Goal: Contribute content: Add original content to the website for others to see

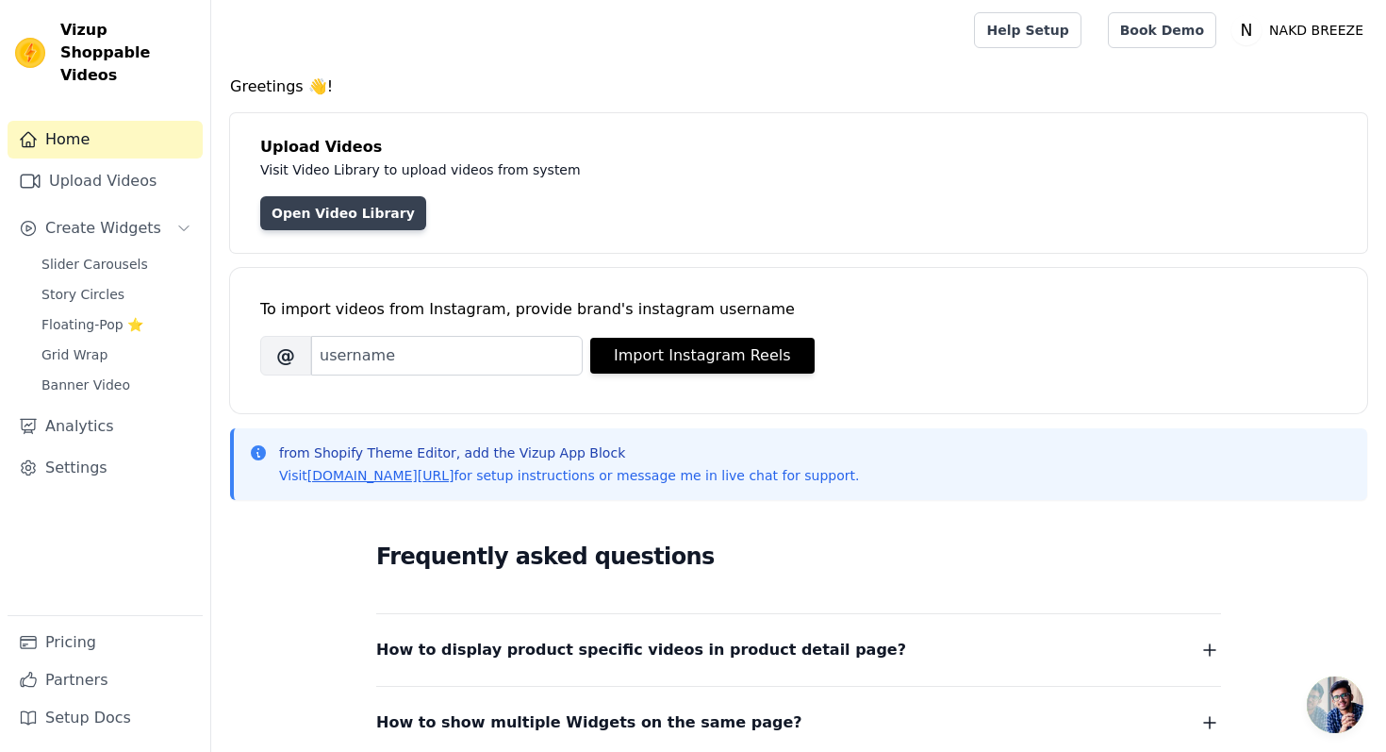
click at [323, 211] on link "Open Video Library" at bounding box center [343, 213] width 166 height 34
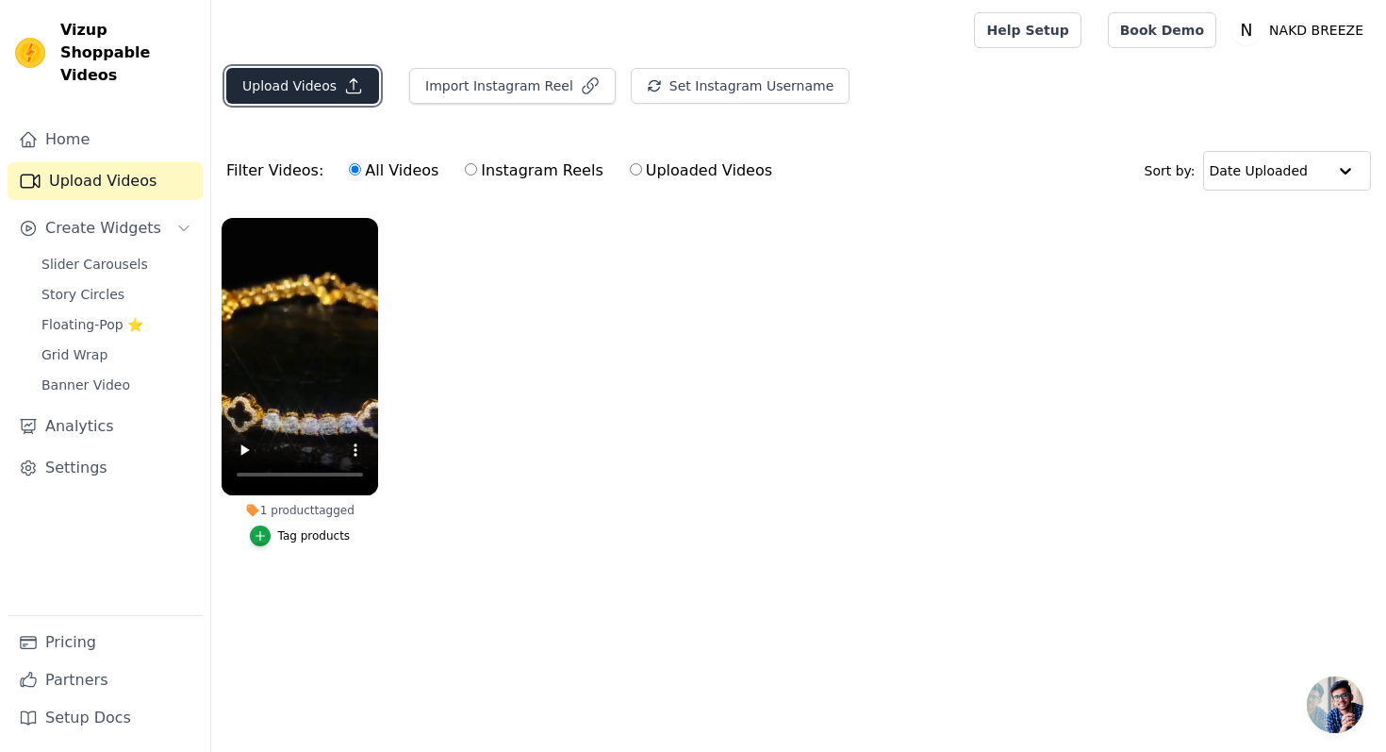
click at [304, 79] on button "Upload Videos" at bounding box center [302, 86] width 153 height 36
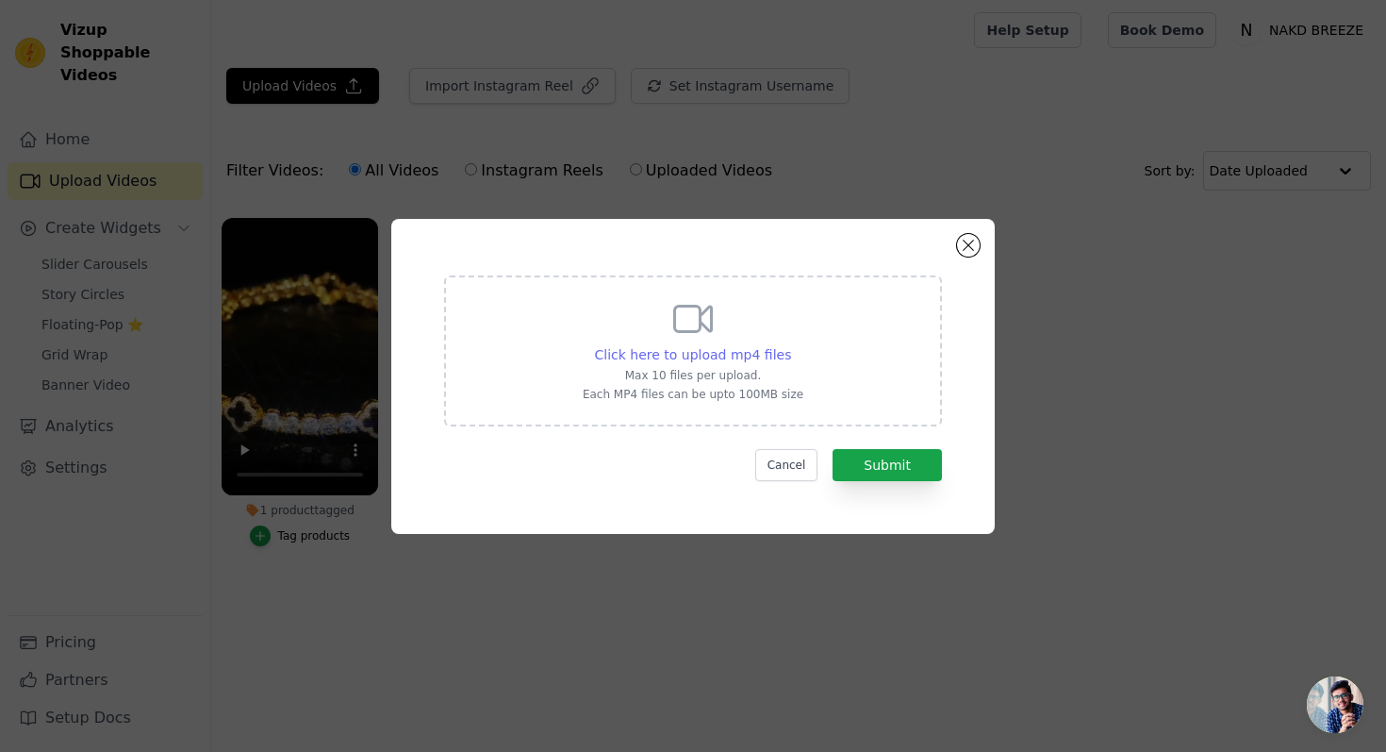
click at [729, 351] on span "Click here to upload mp4 files" at bounding box center [693, 354] width 197 height 15
click at [790, 345] on input "Click here to upload mp4 files Max 10 files per upload. Each MP4 files can be u…" at bounding box center [790, 344] width 1 height 1
type input "C:\fakepath\social_u6994232443_httpss.mj.run9OAAbQnZWl8_a_high_end_luxury_ad_vi…"
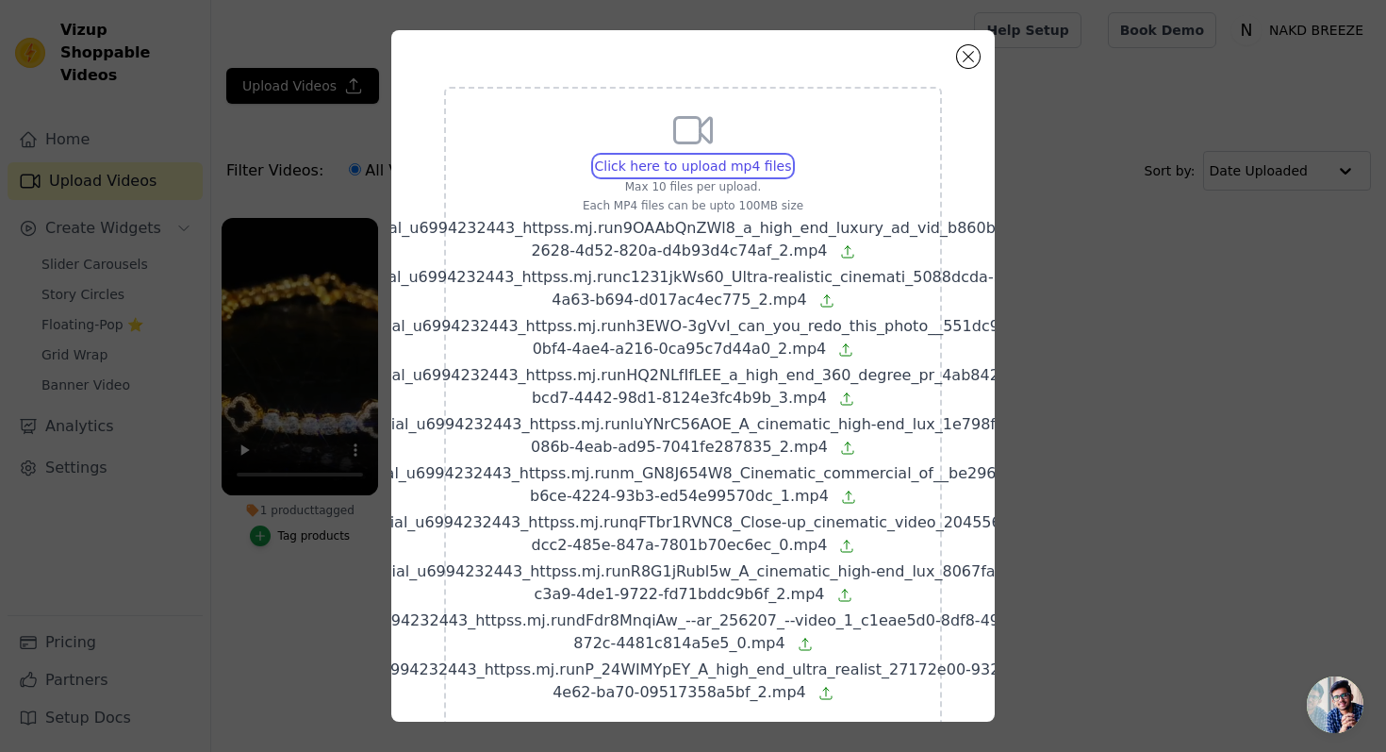
scroll to position [114, 0]
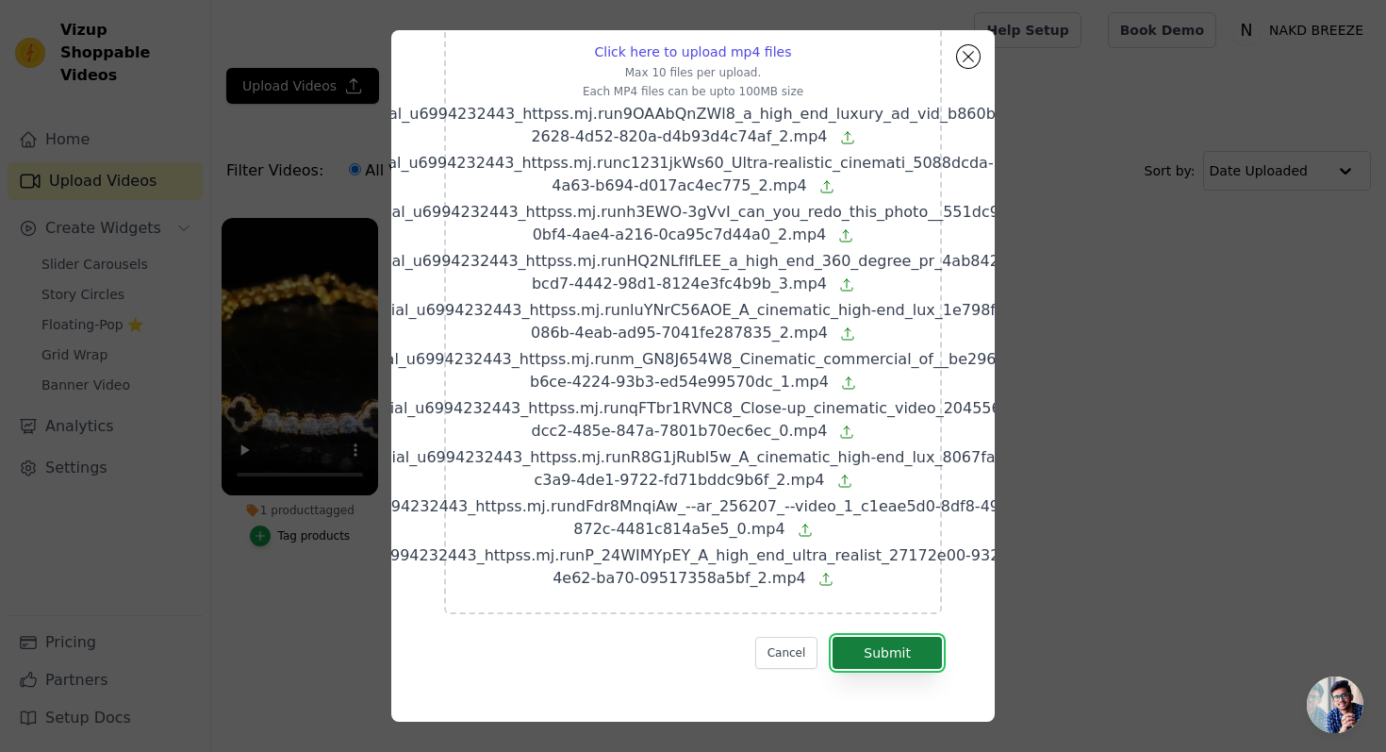
click at [887, 646] on button "Submit" at bounding box center [887, 652] width 109 height 32
